Goal: Register for event/course

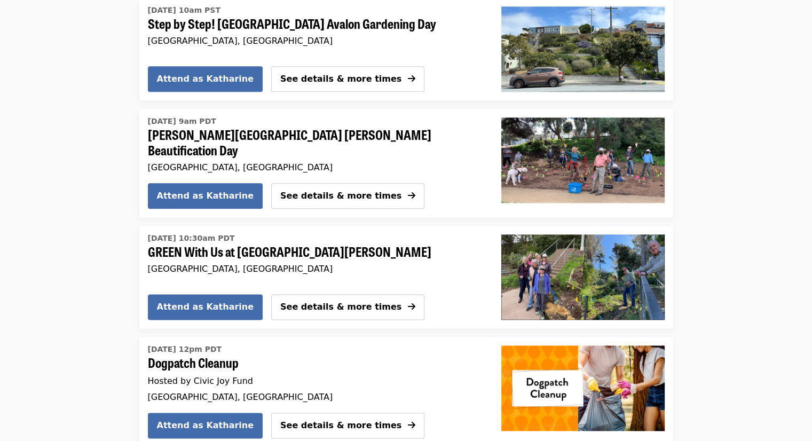
scroll to position [1275, 0]
click at [301, 420] on span "See details & more times" at bounding box center [340, 425] width 121 height 10
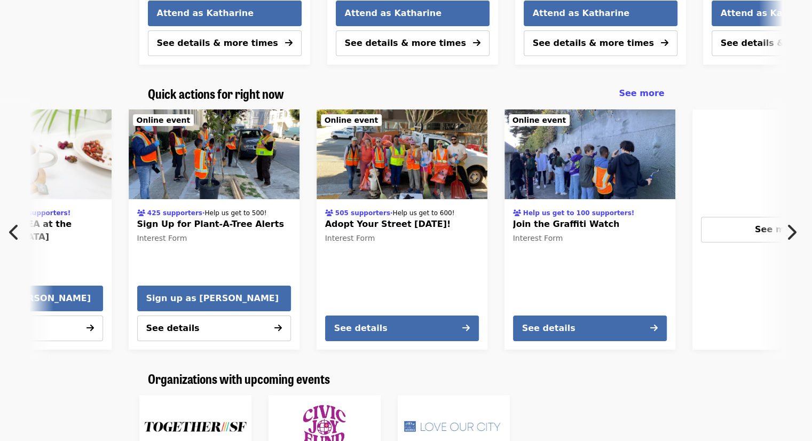
scroll to position [460, 0]
